Goal: Transaction & Acquisition: Purchase product/service

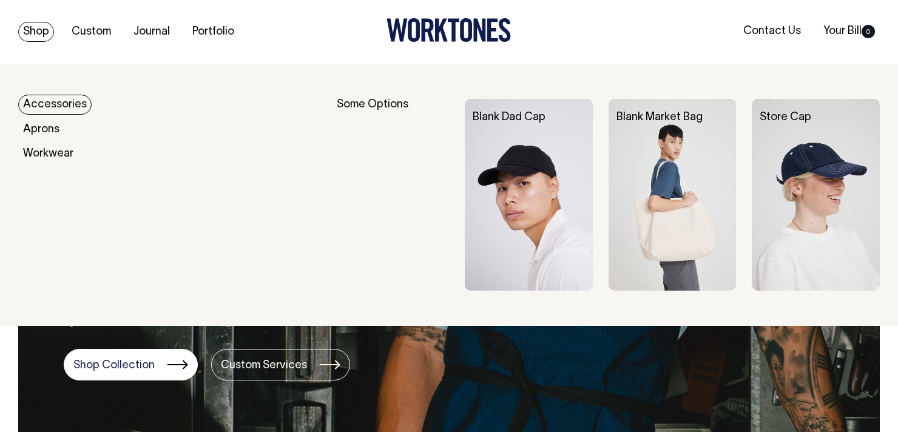
click at [38, 107] on link "Accessories" at bounding box center [54, 105] width 73 height 20
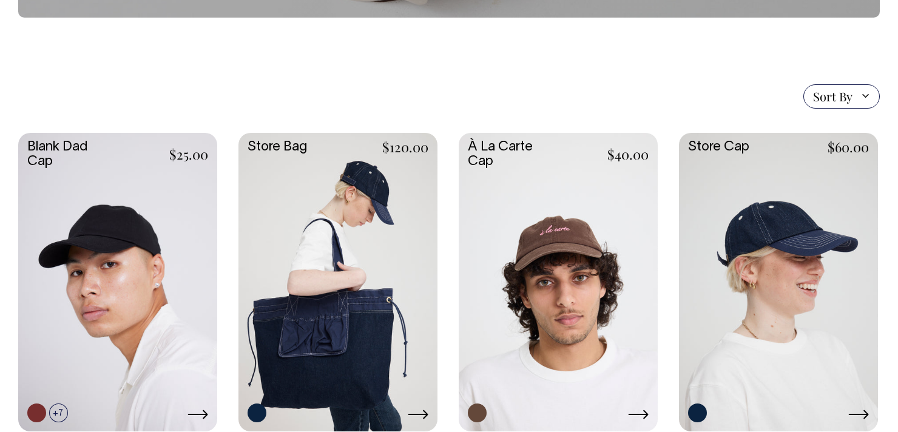
click at [318, 322] on link at bounding box center [337, 281] width 199 height 296
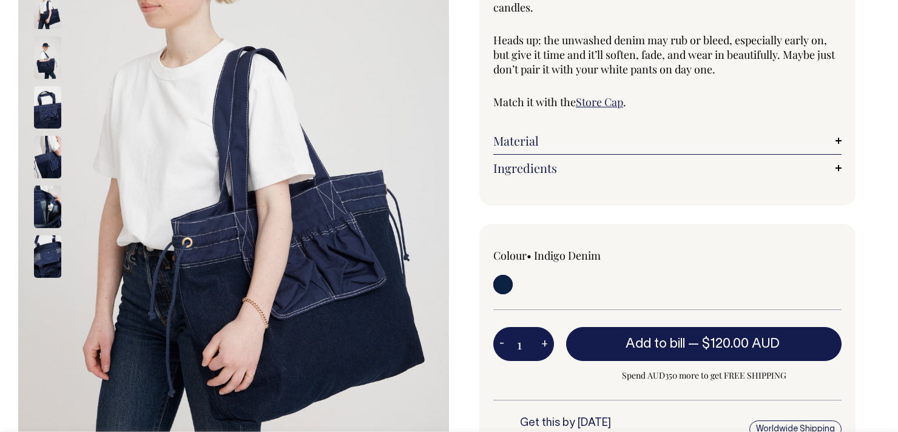
scroll to position [229, 0]
click at [37, 251] on img at bounding box center [47, 256] width 27 height 42
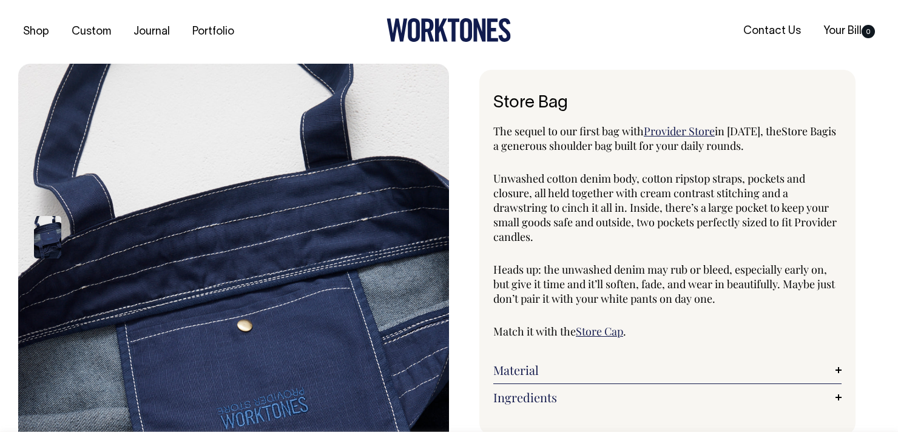
scroll to position [0, 0]
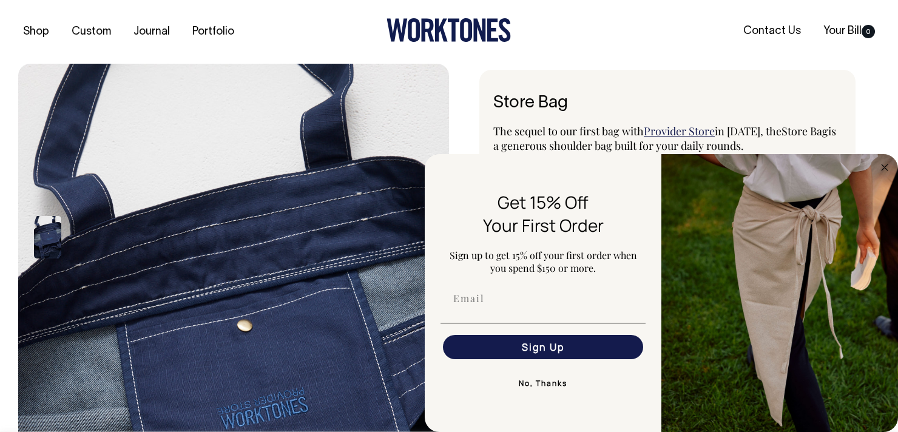
click at [536, 381] on button "No, Thanks" at bounding box center [542, 383] width 205 height 24
